Goal: Obtain resource: Download file/media

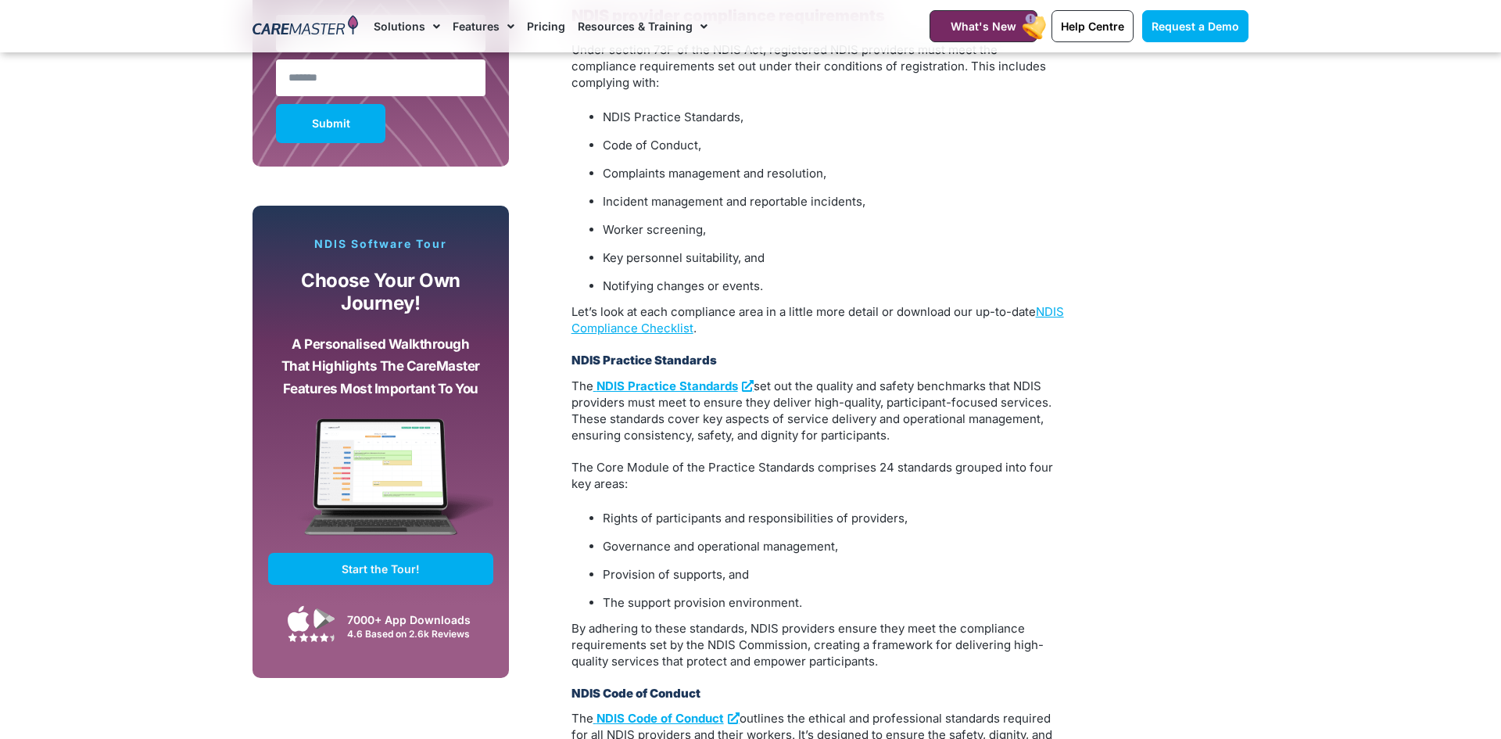
scroll to position [1025, 0]
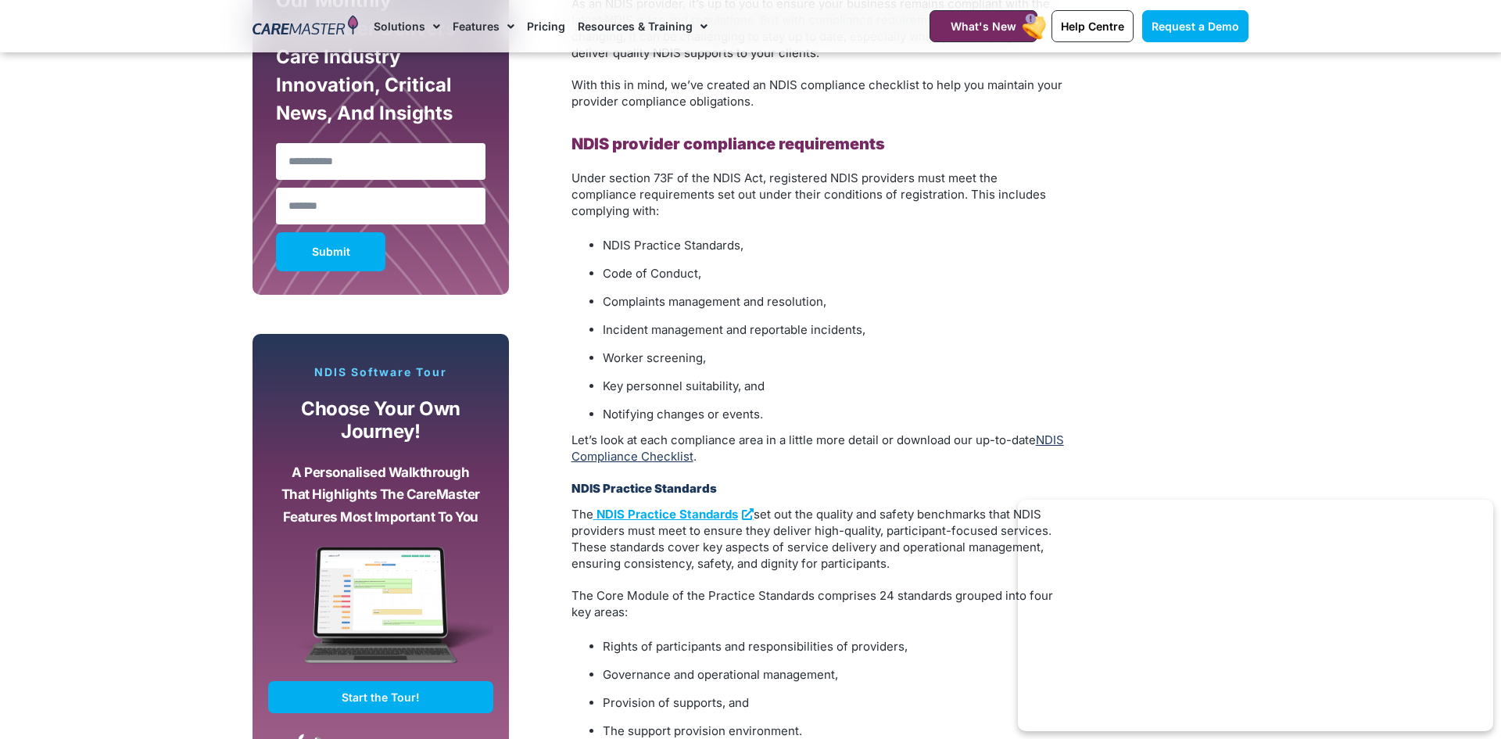
click at [657, 438] on link "NDIS Compliance Checklist" at bounding box center [817, 447] width 492 height 31
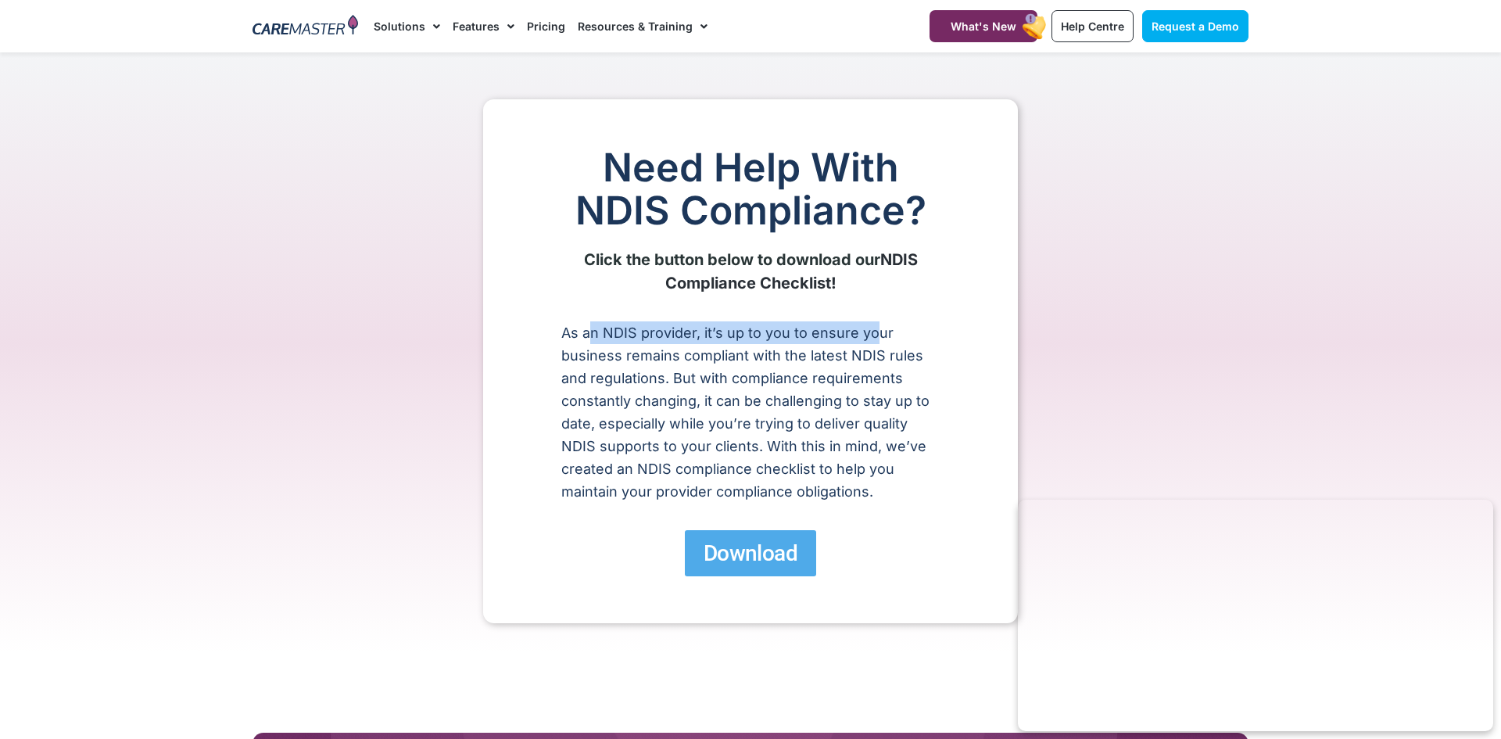
drag, startPoint x: 657, startPoint y: 332, endPoint x: 871, endPoint y: 331, distance: 213.4
click at [871, 331] on p "As an NDIS provider, it’s up to you to ensure your business remains compliant w…" at bounding box center [750, 411] width 378 height 181
click at [746, 561] on span "Download" at bounding box center [750, 552] width 94 height 27
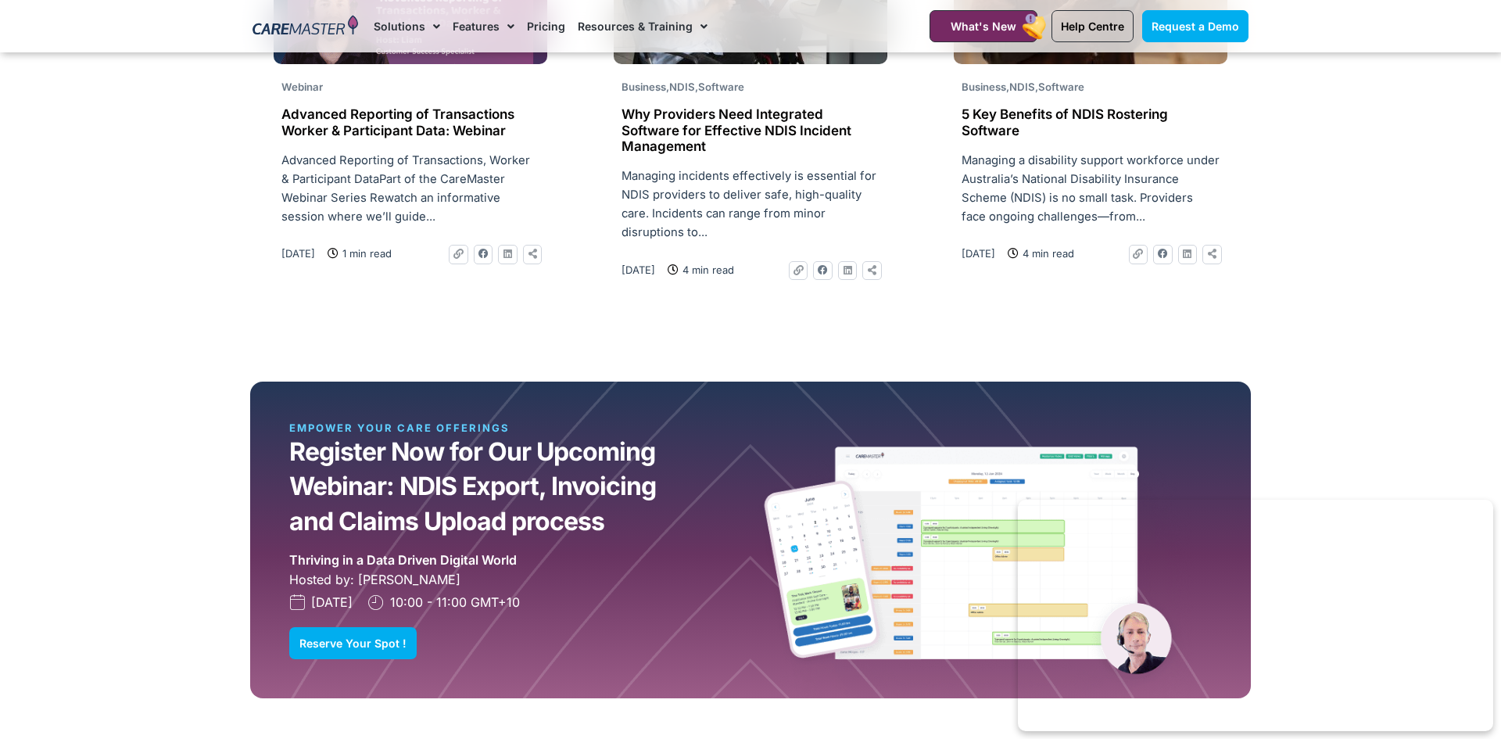
scroll to position [4547, 0]
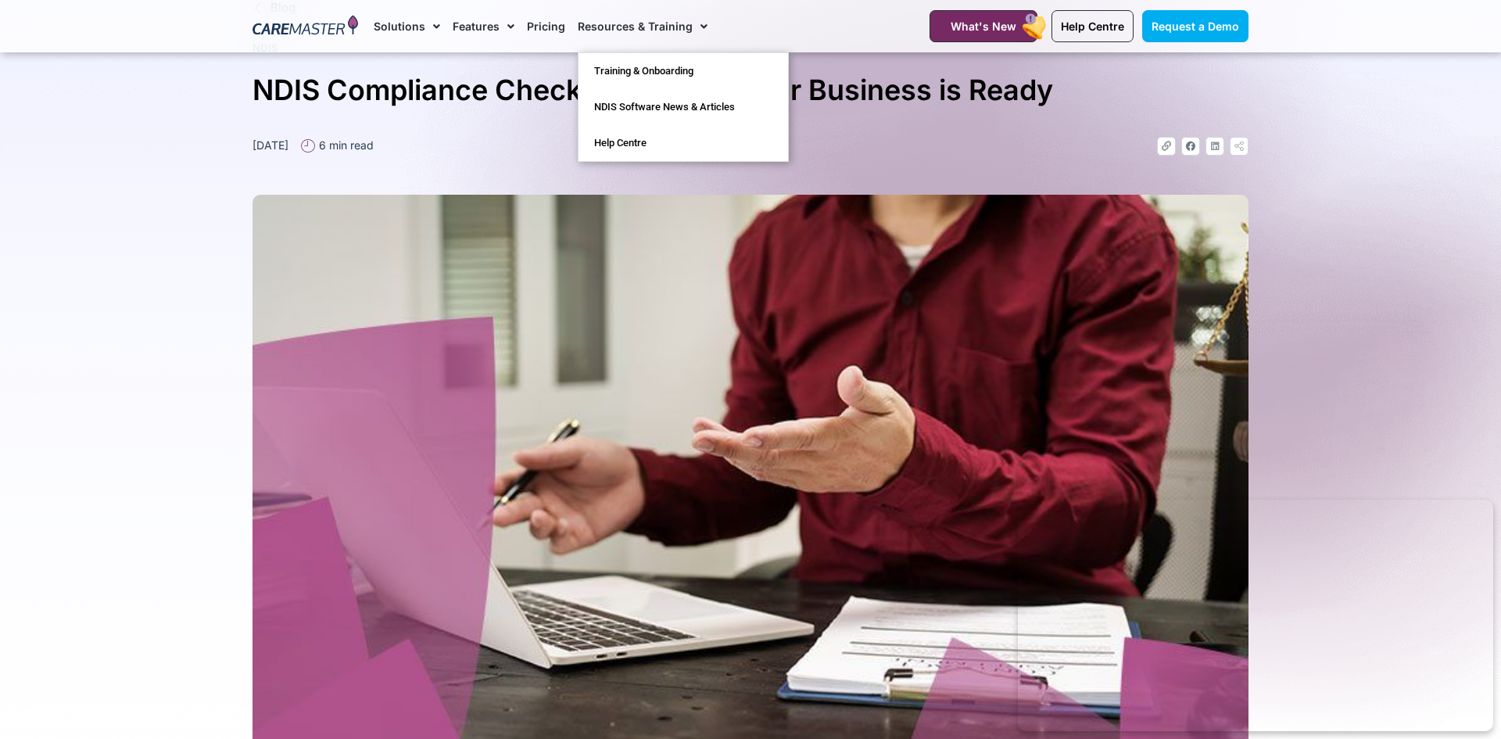
click at [695, 20] on span "Menu" at bounding box center [699, 26] width 15 height 27
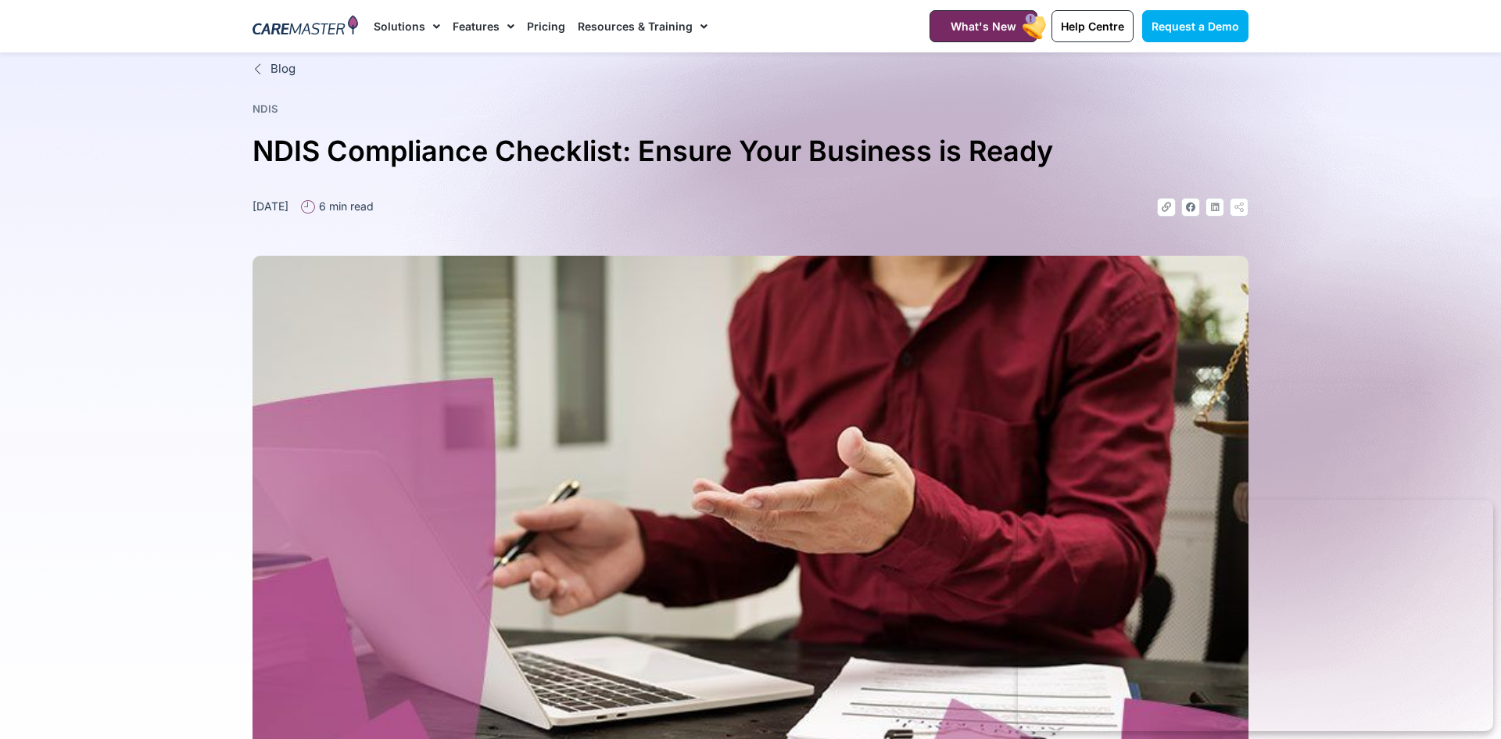
click at [692, 24] on span "Menu" at bounding box center [699, 26] width 15 height 27
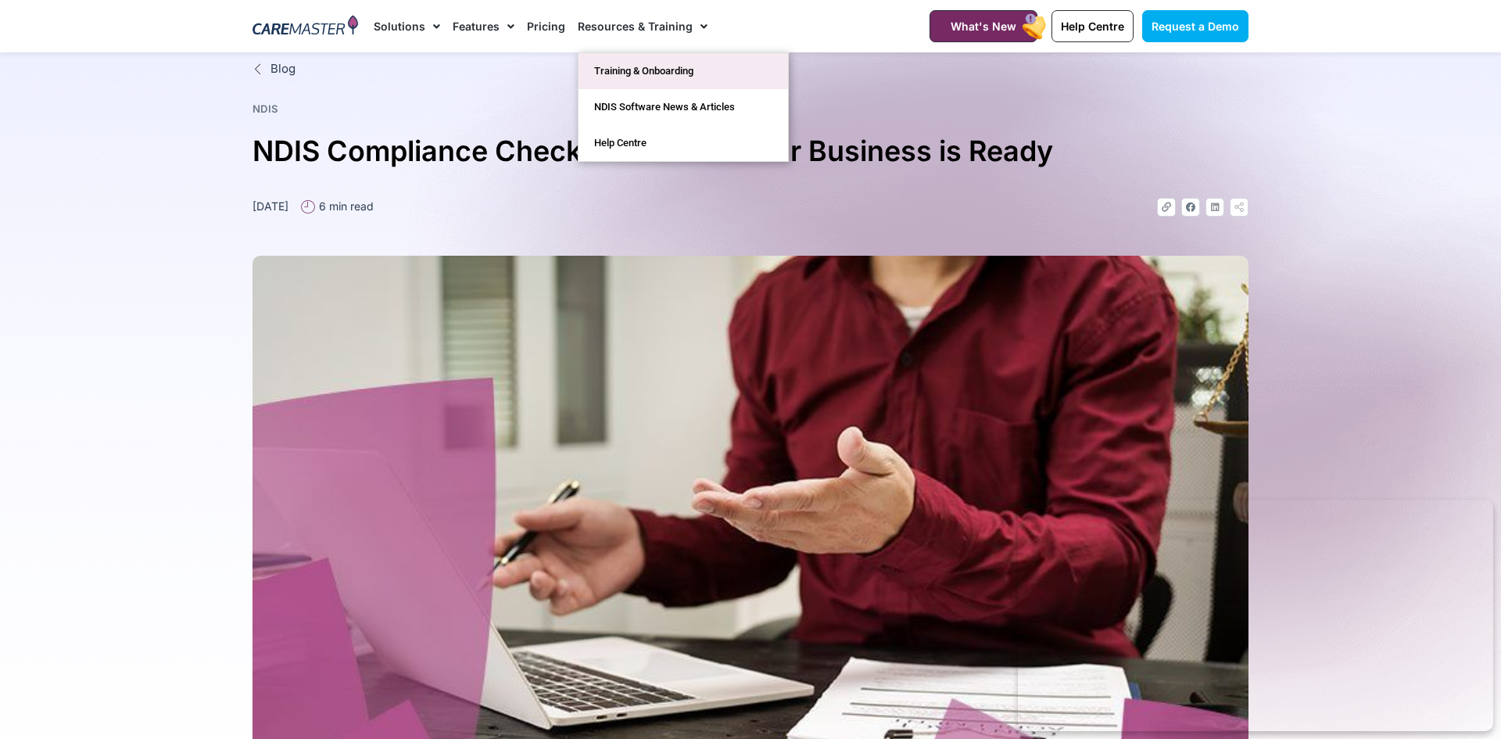
click at [663, 71] on link "Training & Onboarding" at bounding box center [682, 71] width 209 height 36
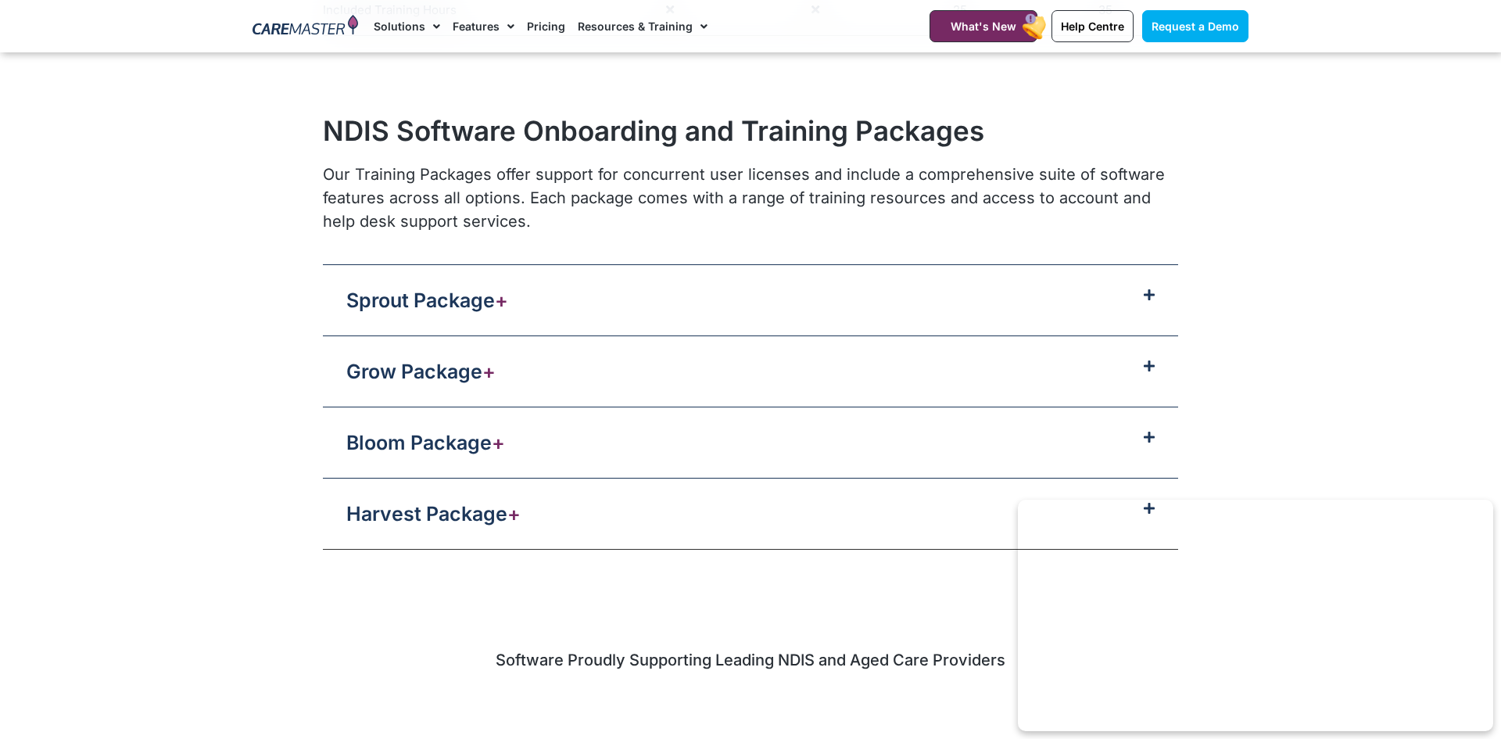
scroll to position [1538, 0]
